Goal: Find specific page/section: Find specific page/section

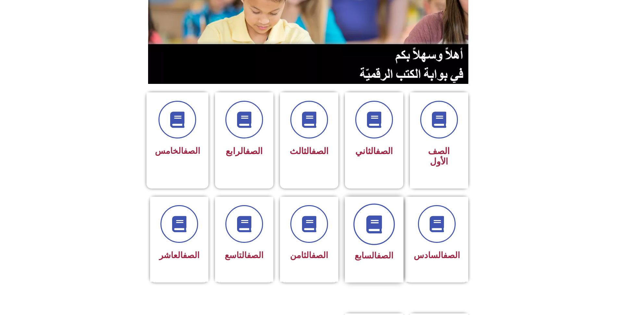
scroll to position [97, 0]
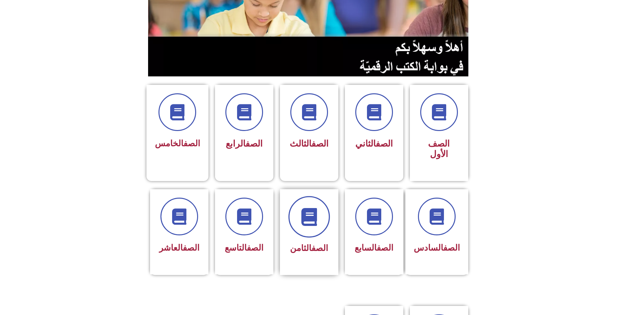
click at [303, 207] on icon at bounding box center [309, 216] width 18 height 18
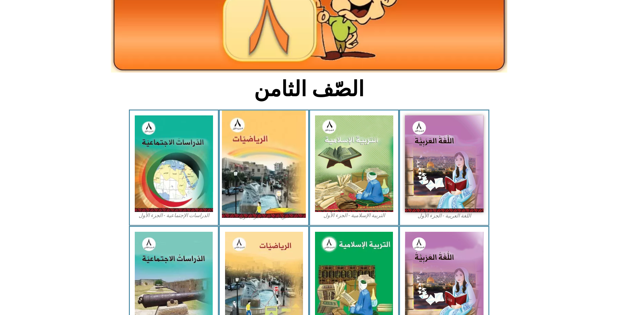
scroll to position [97, 0]
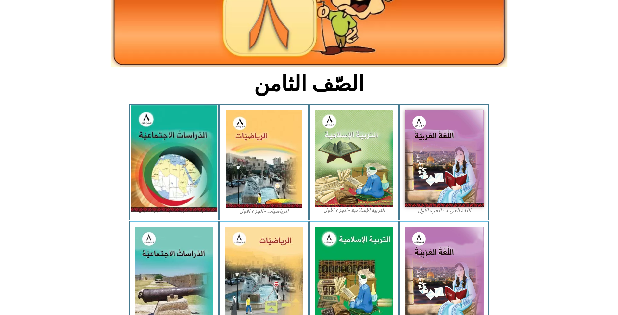
click at [188, 121] on img at bounding box center [174, 158] width 86 height 106
click at [189, 118] on img at bounding box center [174, 158] width 86 height 106
click at [194, 138] on img at bounding box center [174, 158] width 86 height 106
click at [194, 135] on img at bounding box center [174, 158] width 86 height 106
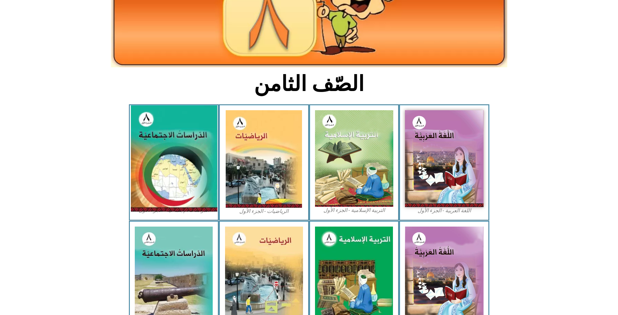
click at [194, 135] on img at bounding box center [174, 158] width 86 height 106
click at [190, 126] on img at bounding box center [174, 158] width 86 height 106
click at [190, 125] on img at bounding box center [174, 158] width 86 height 106
click at [190, 123] on img at bounding box center [174, 158] width 86 height 106
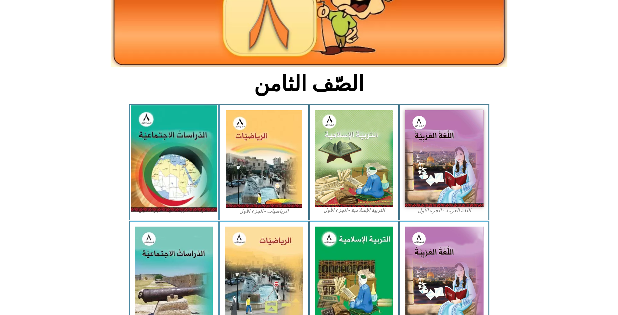
drag, startPoint x: 190, startPoint y: 123, endPoint x: 190, endPoint y: 119, distance: 3.3
click at [190, 122] on img at bounding box center [174, 158] width 86 height 106
click at [190, 119] on img at bounding box center [174, 158] width 86 height 106
click at [191, 119] on img at bounding box center [174, 158] width 86 height 106
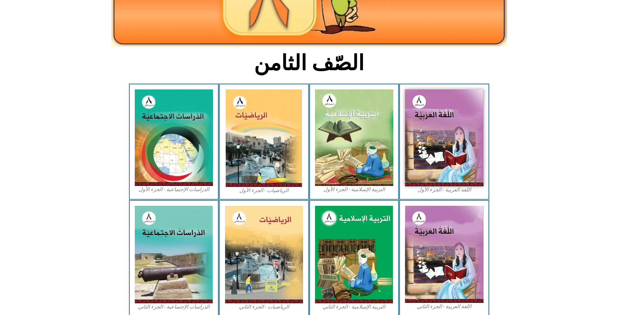
scroll to position [130, 0]
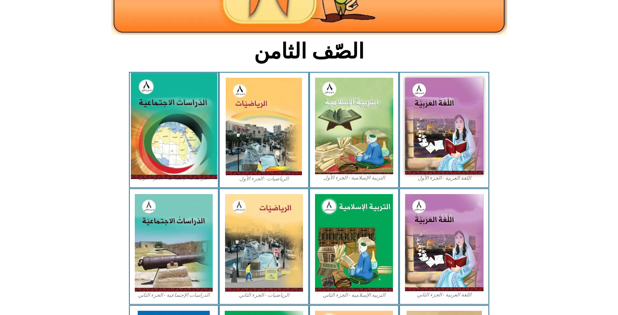
click at [180, 103] on img at bounding box center [174, 126] width 86 height 106
click at [156, 127] on img at bounding box center [174, 126] width 86 height 106
click at [164, 131] on img at bounding box center [174, 126] width 86 height 106
drag, startPoint x: 164, startPoint y: 131, endPoint x: 170, endPoint y: 130, distance: 6.3
click at [169, 131] on img at bounding box center [174, 126] width 86 height 106
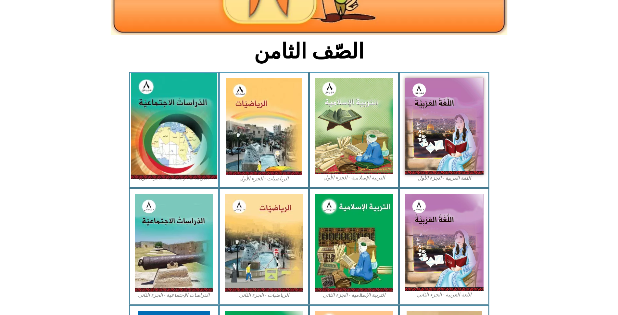
drag, startPoint x: 183, startPoint y: 119, endPoint x: 193, endPoint y: 126, distance: 11.9
click at [193, 126] on img at bounding box center [174, 126] width 86 height 106
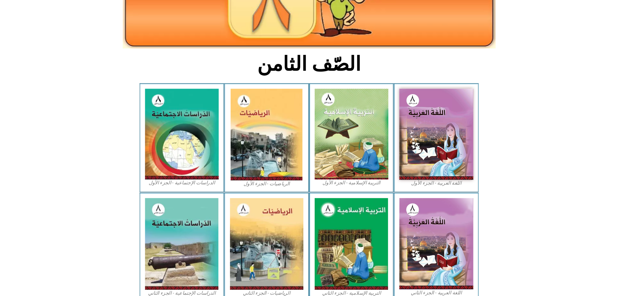
scroll to position [86, 0]
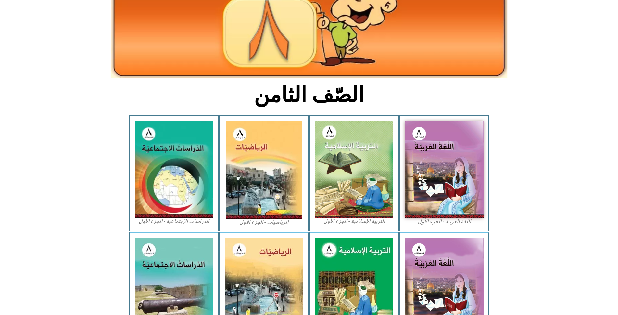
click at [177, 218] on figcaption "الدراسات الإجتماعية - الجزء الأول​" at bounding box center [174, 221] width 79 height 7
click at [176, 218] on figcaption "الدراسات الإجتماعية - الجزء الأول​" at bounding box center [174, 221] width 79 height 7
drag, startPoint x: 176, startPoint y: 207, endPoint x: 172, endPoint y: 213, distance: 6.3
click at [175, 218] on figcaption "الدراسات الإجتماعية - الجزء الأول​" at bounding box center [174, 221] width 79 height 7
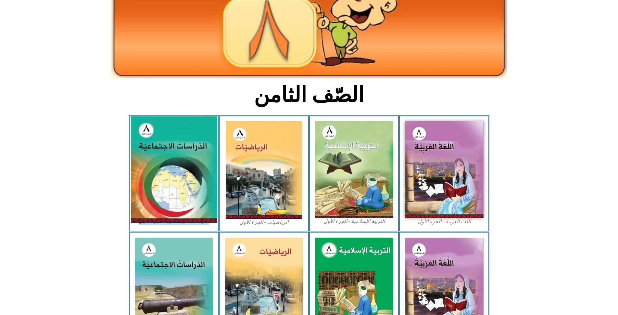
click at [162, 126] on img at bounding box center [174, 169] width 86 height 106
click at [164, 116] on img at bounding box center [174, 169] width 86 height 106
click at [166, 116] on img at bounding box center [174, 169] width 86 height 106
drag, startPoint x: 170, startPoint y: 141, endPoint x: 191, endPoint y: 201, distance: 63.6
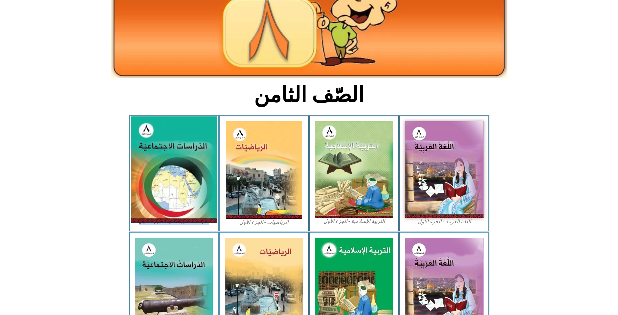
click at [191, 201] on img at bounding box center [174, 169] width 86 height 106
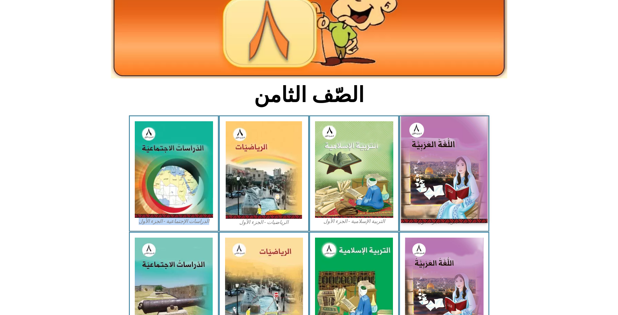
click at [435, 186] on img at bounding box center [444, 169] width 86 height 106
click at [435, 185] on img at bounding box center [444, 169] width 86 height 106
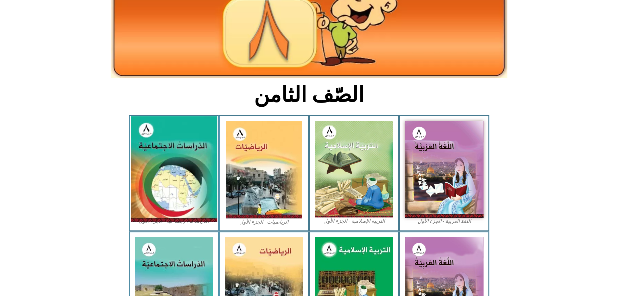
click at [159, 189] on img at bounding box center [174, 169] width 86 height 106
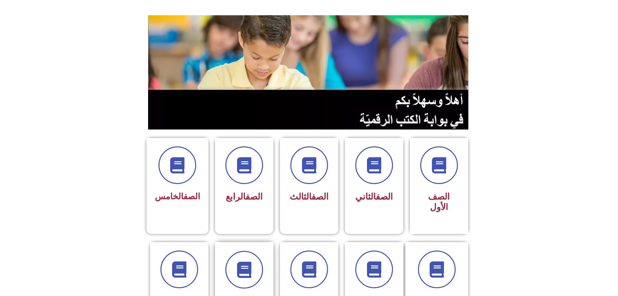
scroll to position [65, 0]
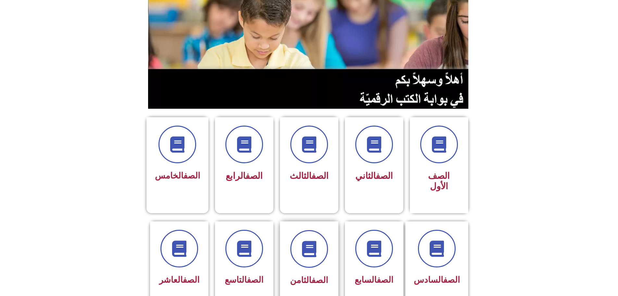
click at [329, 230] on div at bounding box center [309, 249] width 41 height 38
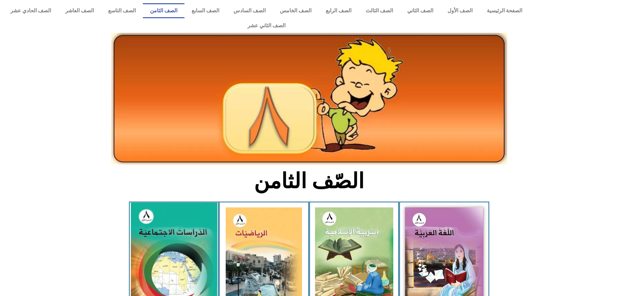
click at [173, 261] on img at bounding box center [174, 256] width 86 height 106
click at [175, 260] on img at bounding box center [174, 256] width 86 height 106
click at [176, 260] on img at bounding box center [174, 256] width 86 height 106
click at [177, 261] on img at bounding box center [174, 256] width 86 height 106
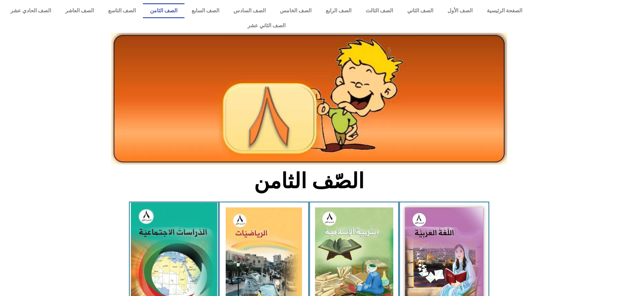
click at [178, 261] on img at bounding box center [174, 256] width 86 height 106
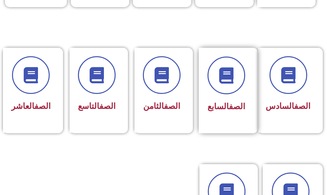
scroll to position [292, 0]
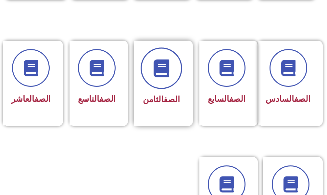
click at [167, 74] on icon at bounding box center [161, 68] width 18 height 18
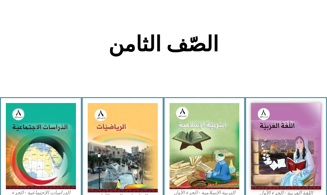
scroll to position [130, 0]
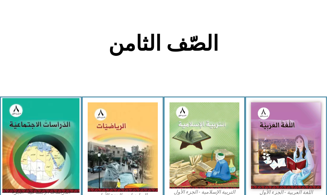
click at [69, 132] on img at bounding box center [40, 145] width 77 height 95
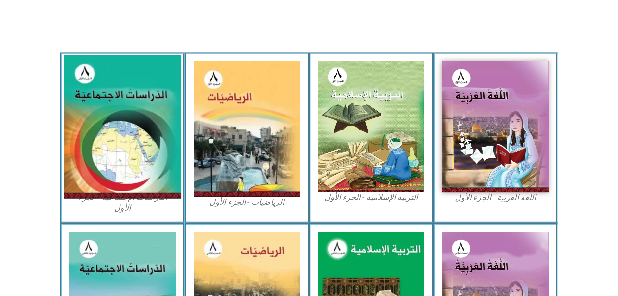
scroll to position [195, 0]
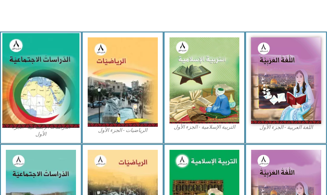
click at [32, 102] on img at bounding box center [40, 80] width 77 height 95
